Goal: Transaction & Acquisition: Purchase product/service

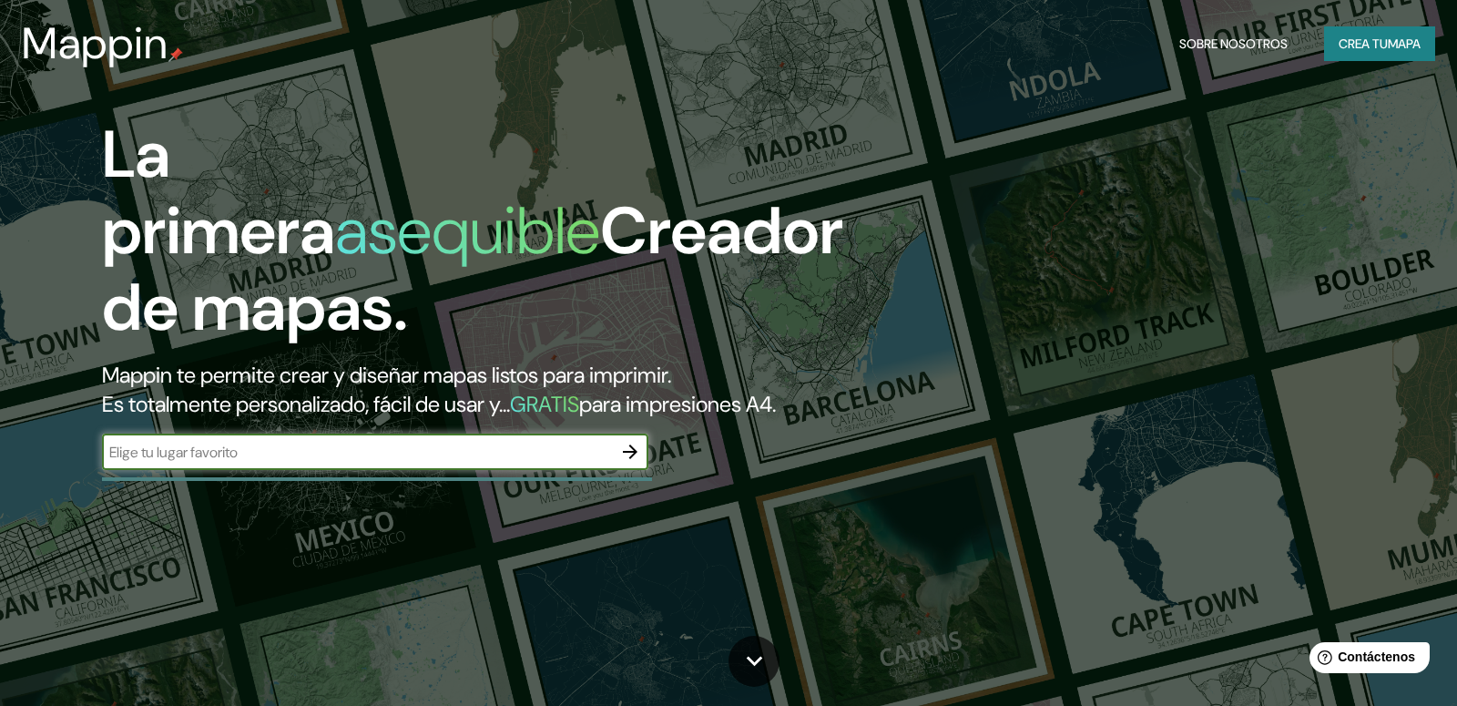
click at [368, 470] on div "​" at bounding box center [375, 452] width 546 height 36
type input "[GEOGRAPHIC_DATA]"
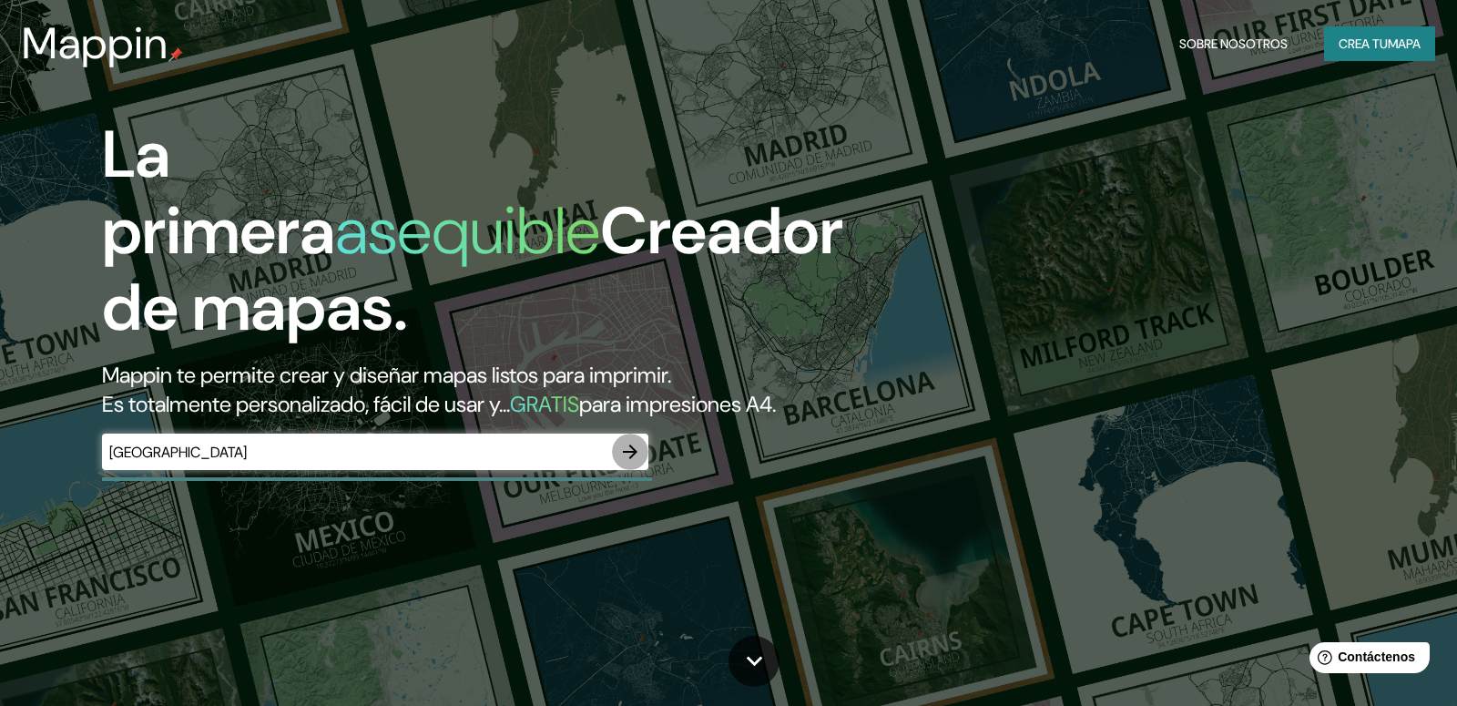
click at [632, 459] on icon "button" at bounding box center [630, 451] width 15 height 15
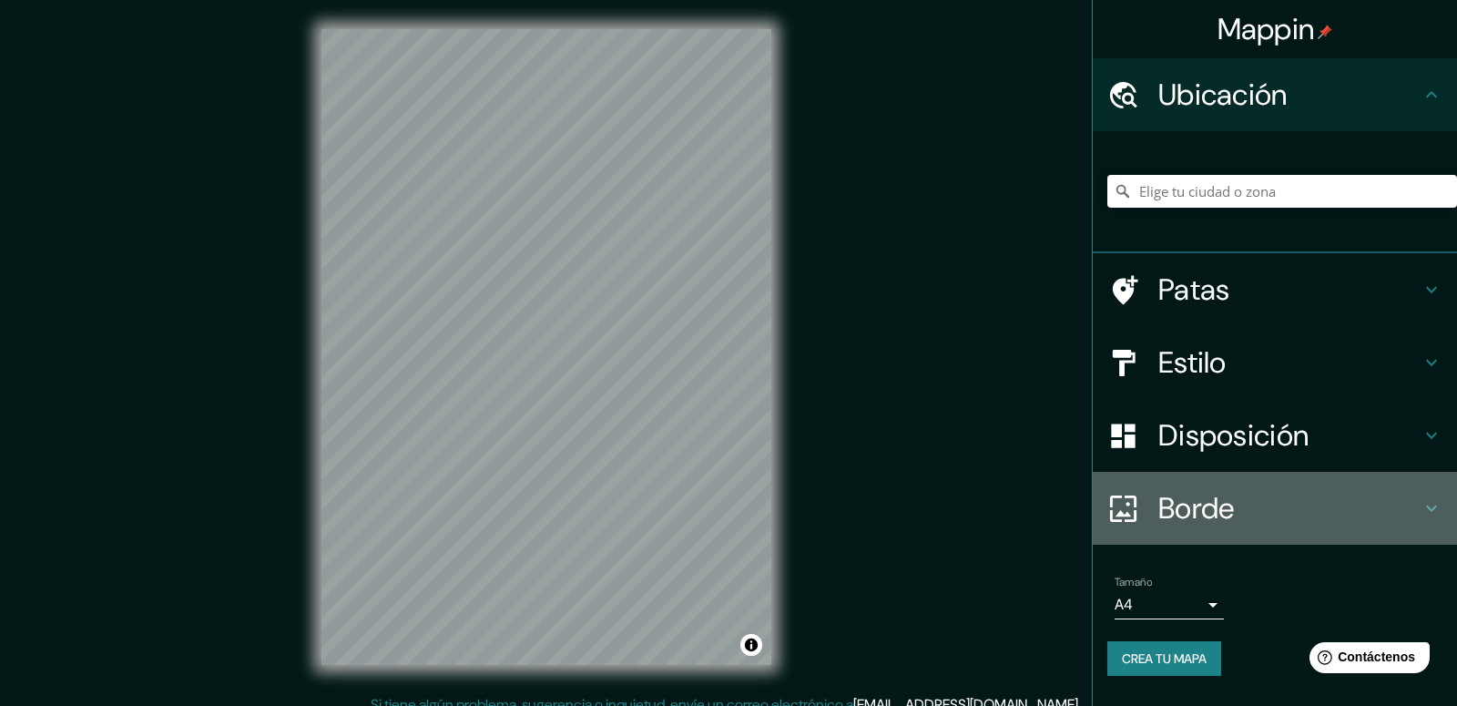
click at [1344, 516] on h4 "Borde" at bounding box center [1289, 508] width 262 height 36
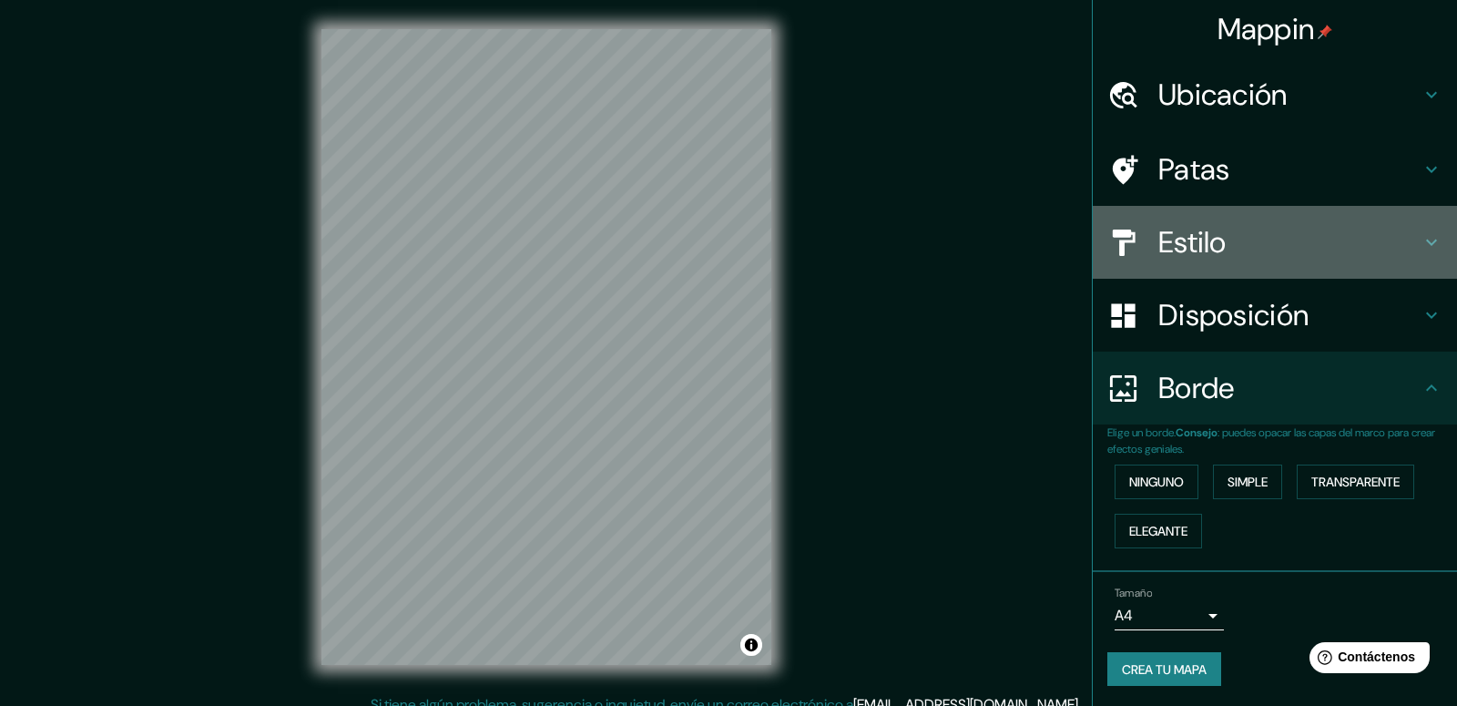
click at [1341, 232] on h4 "Estilo" at bounding box center [1289, 242] width 262 height 36
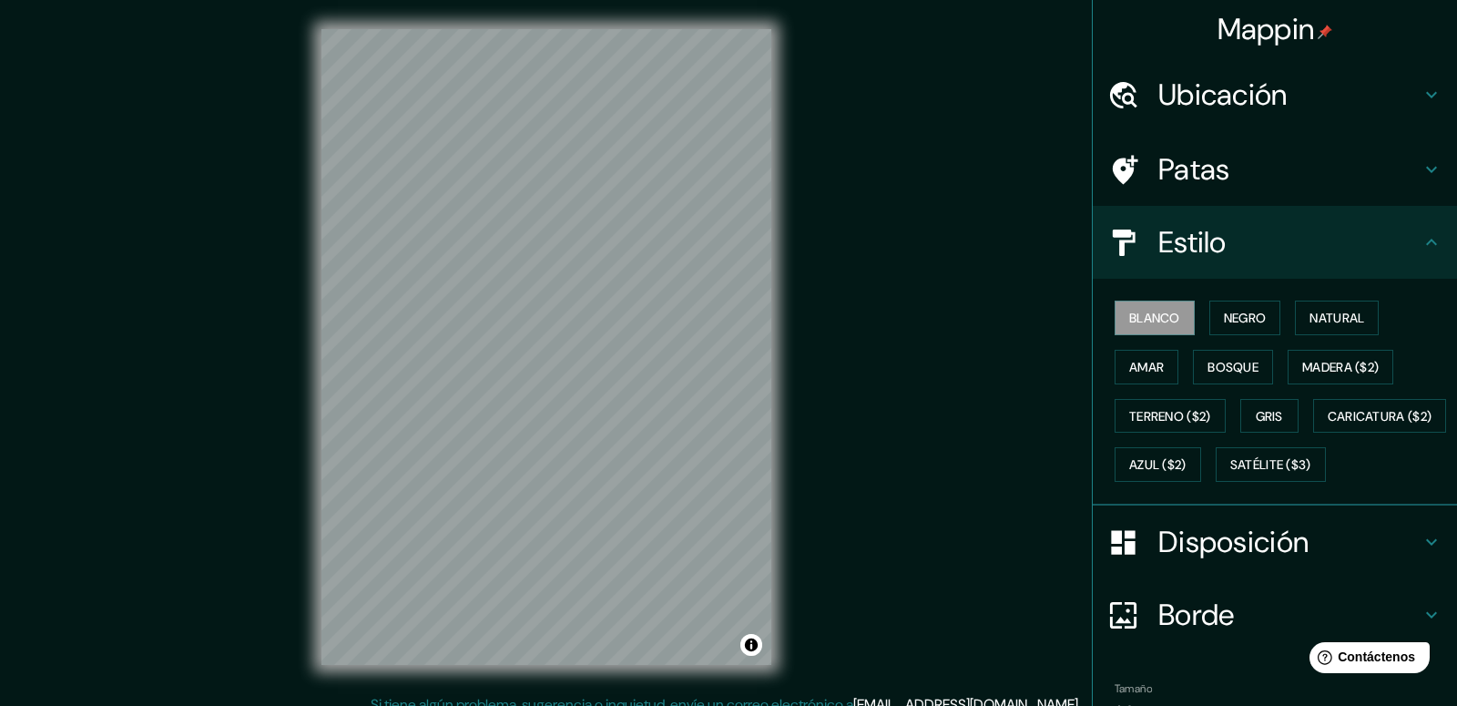
click at [1341, 233] on h4 "Estilo" at bounding box center [1289, 242] width 262 height 36
click at [1260, 254] on h4 "Estilo" at bounding box center [1289, 242] width 262 height 36
